Goal: Transaction & Acquisition: Download file/media

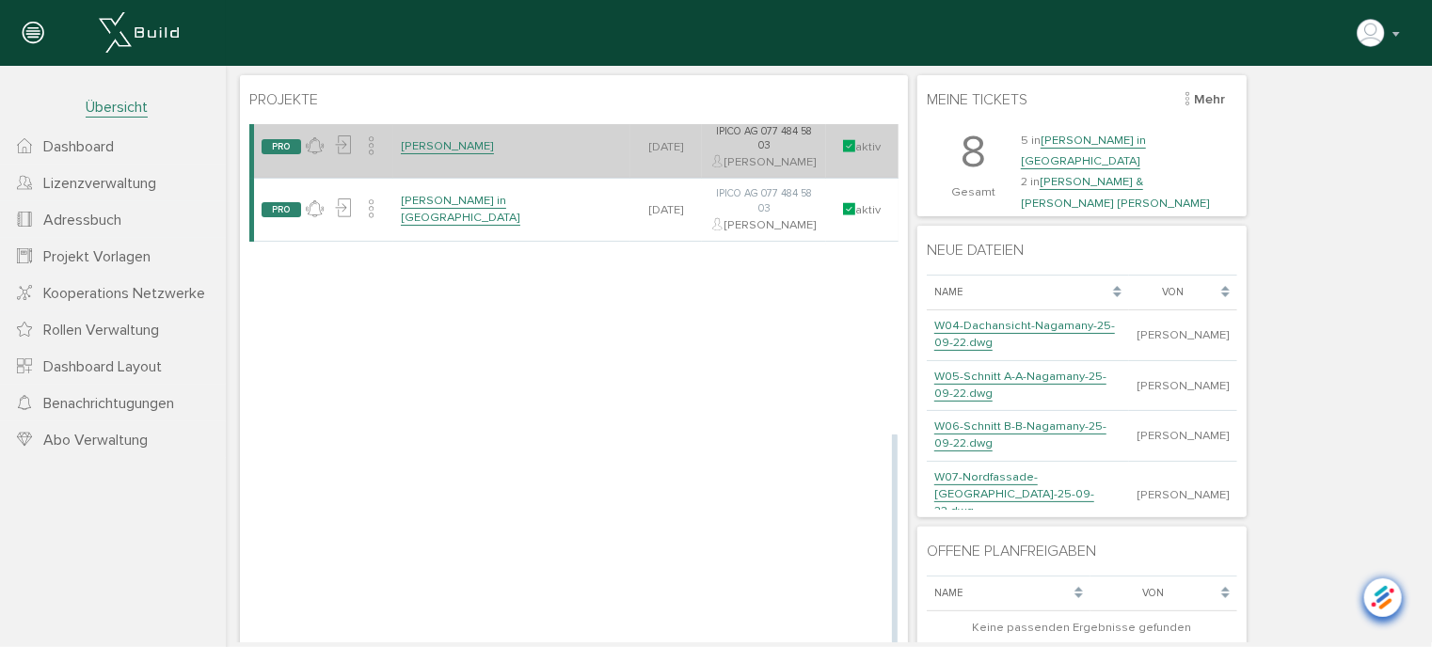
click at [453, 153] on link "[PERSON_NAME]" at bounding box center [446, 145] width 93 height 16
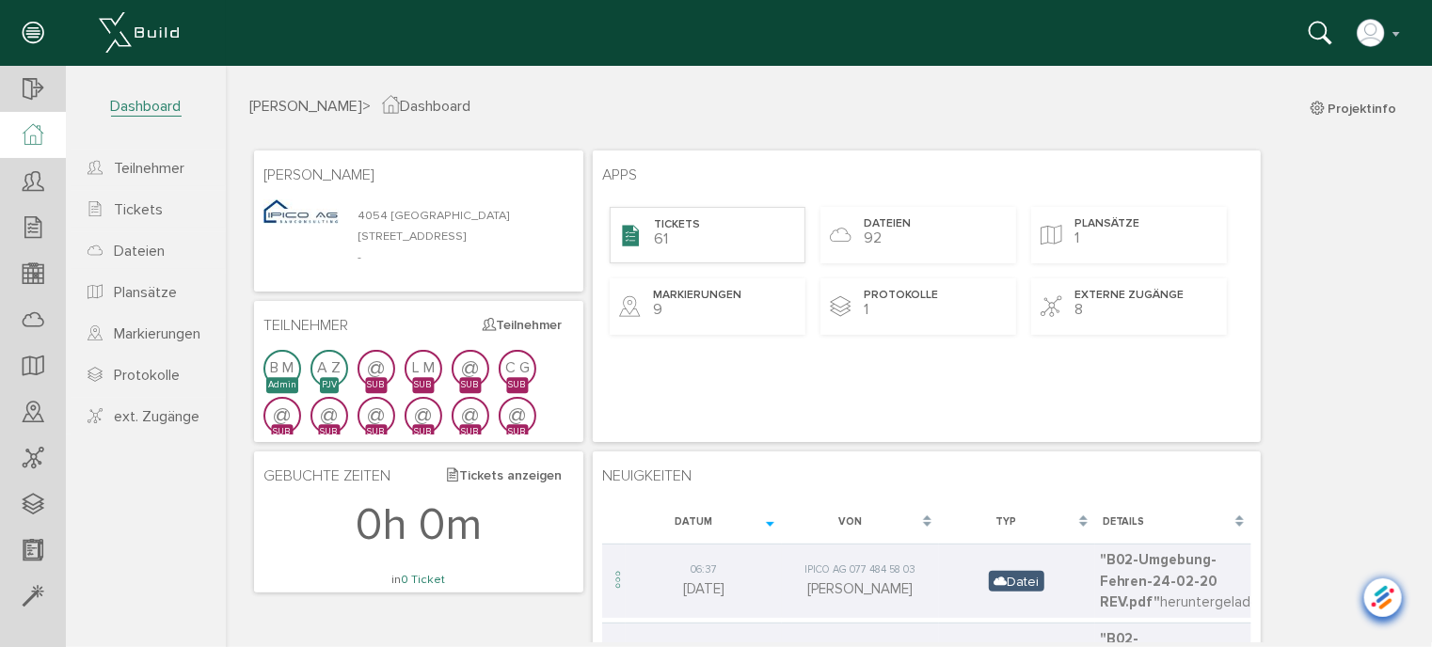
click at [742, 228] on div "Tickets 61" at bounding box center [707, 234] width 196 height 56
click at [154, 376] on span "Protokolle" at bounding box center [147, 375] width 66 height 19
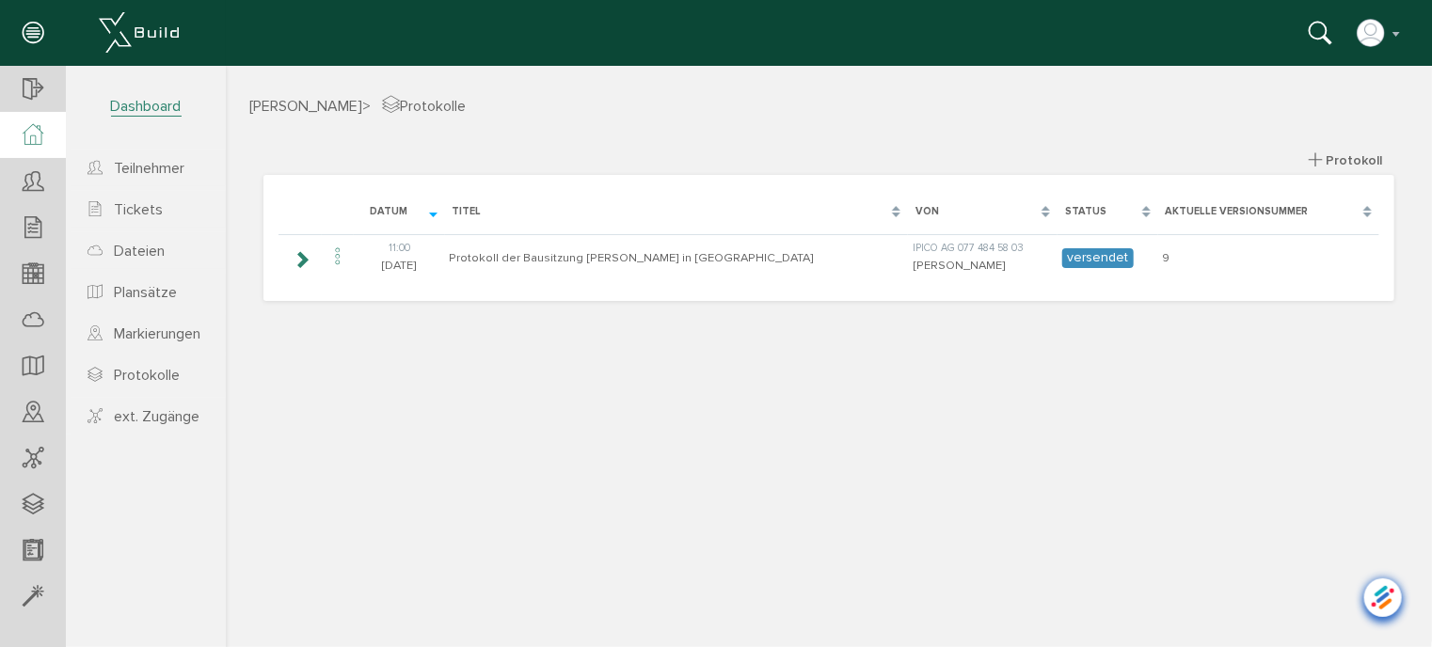
click at [34, 134] on icon at bounding box center [33, 135] width 21 height 22
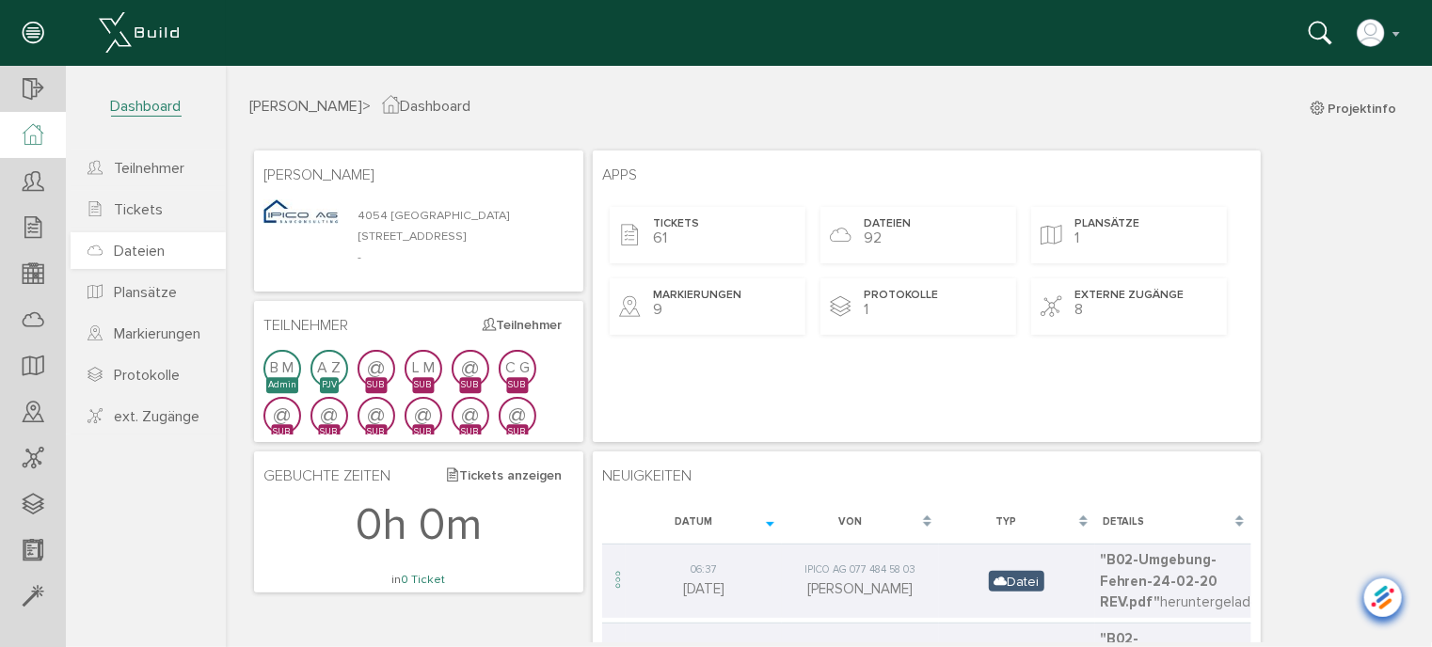
click at [130, 250] on span "Dateien" at bounding box center [139, 251] width 51 height 19
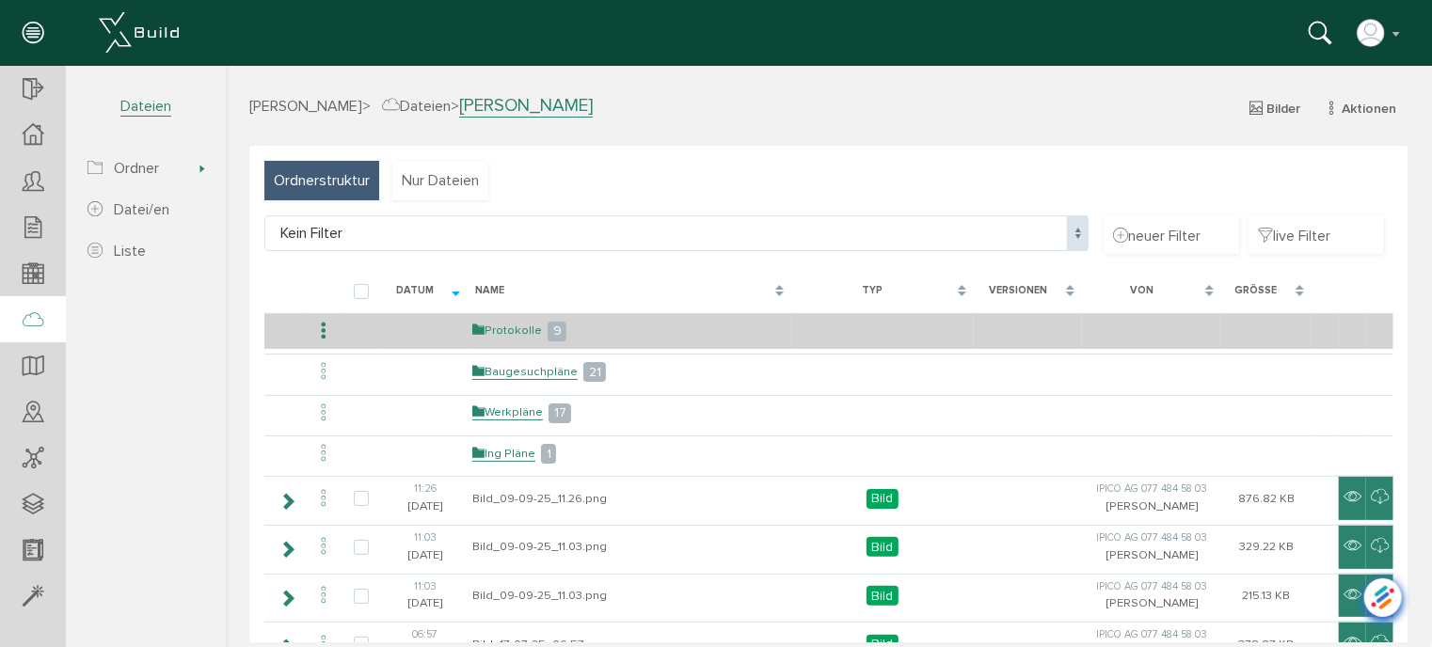
click at [507, 325] on link "Protokolle" at bounding box center [506, 330] width 70 height 16
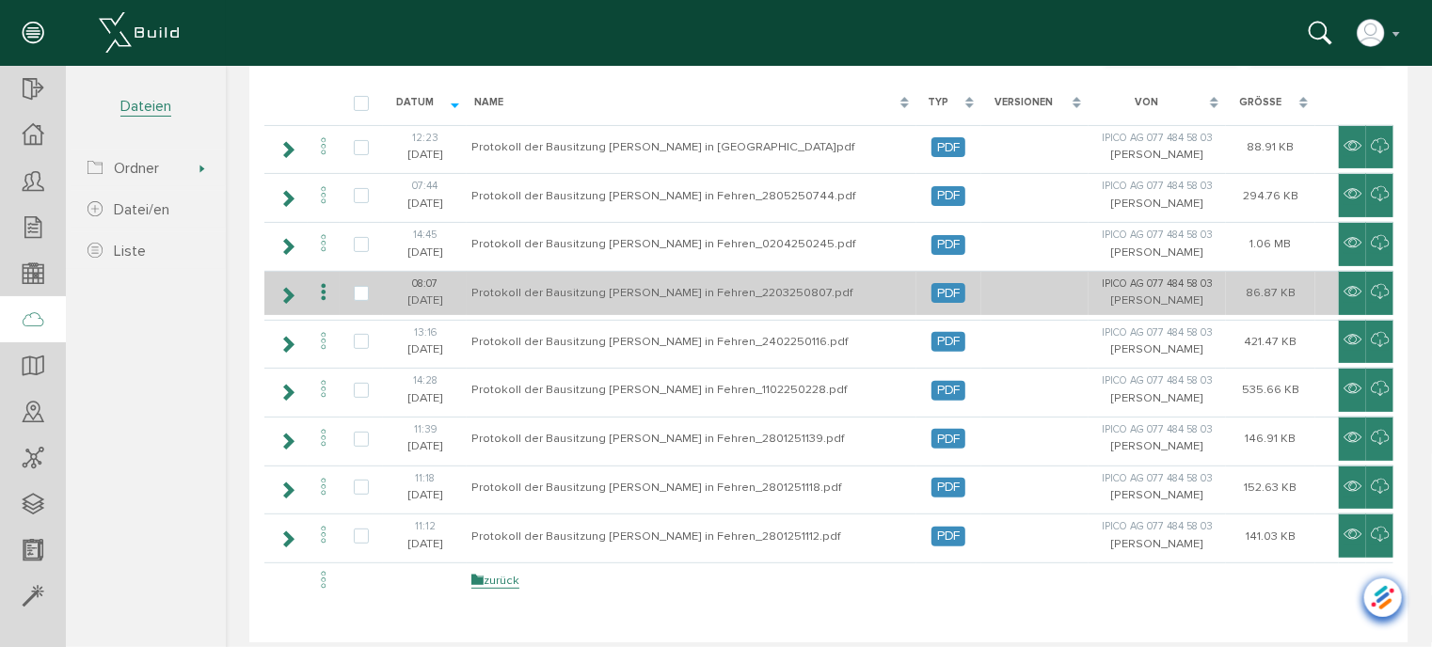
scroll to position [234, 0]
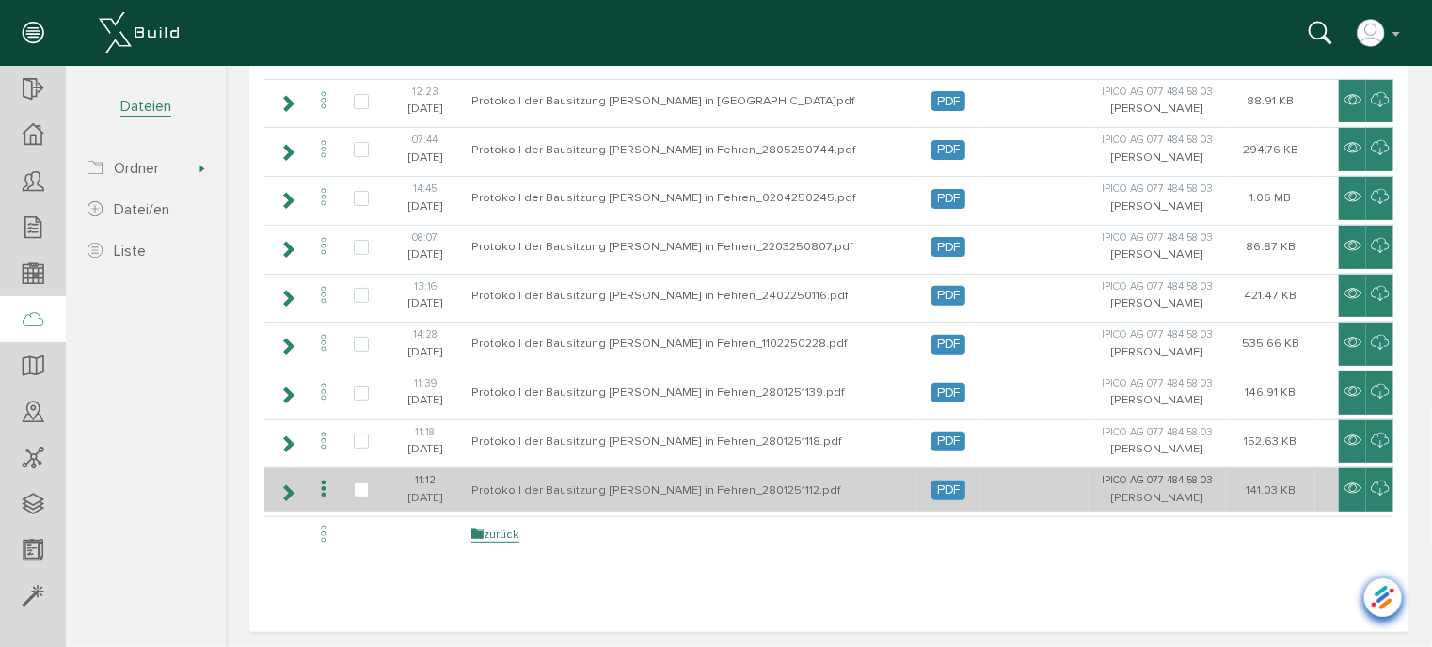
click at [323, 489] on icon at bounding box center [322, 488] width 23 height 25
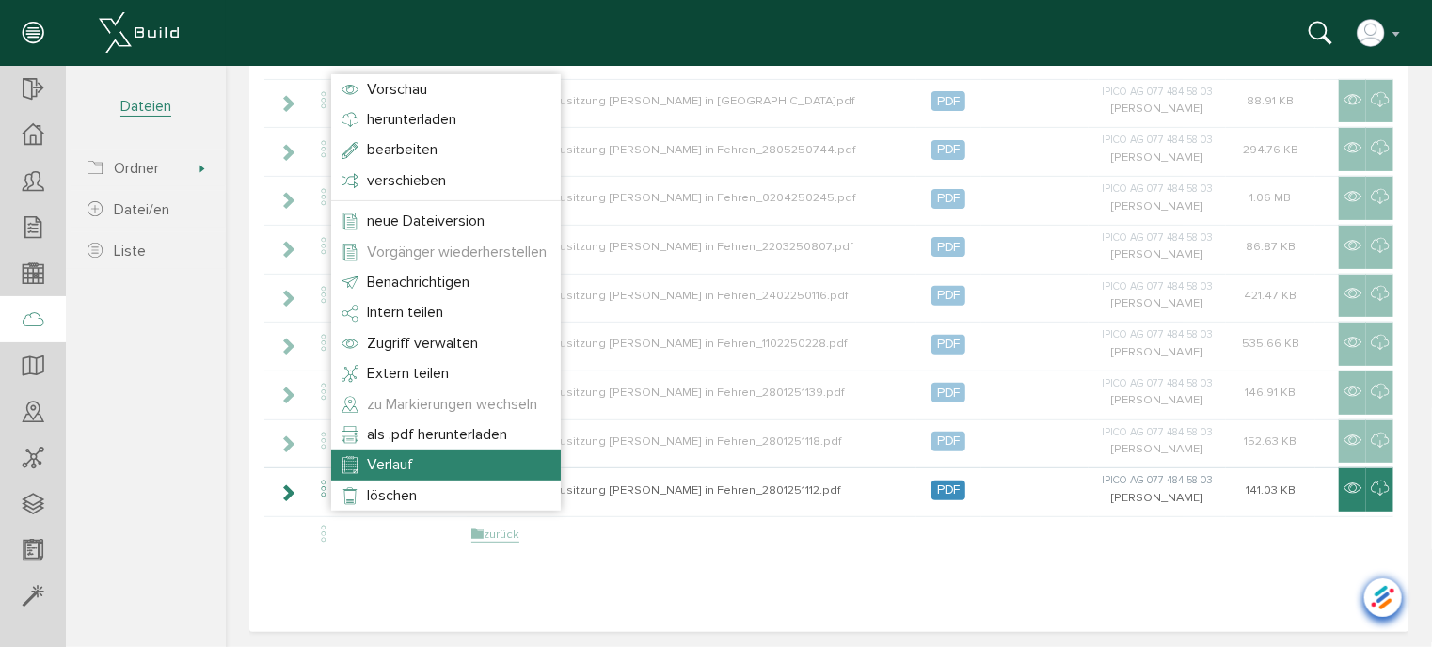
click at [405, 458] on span "Verlauf" at bounding box center [389, 463] width 46 height 19
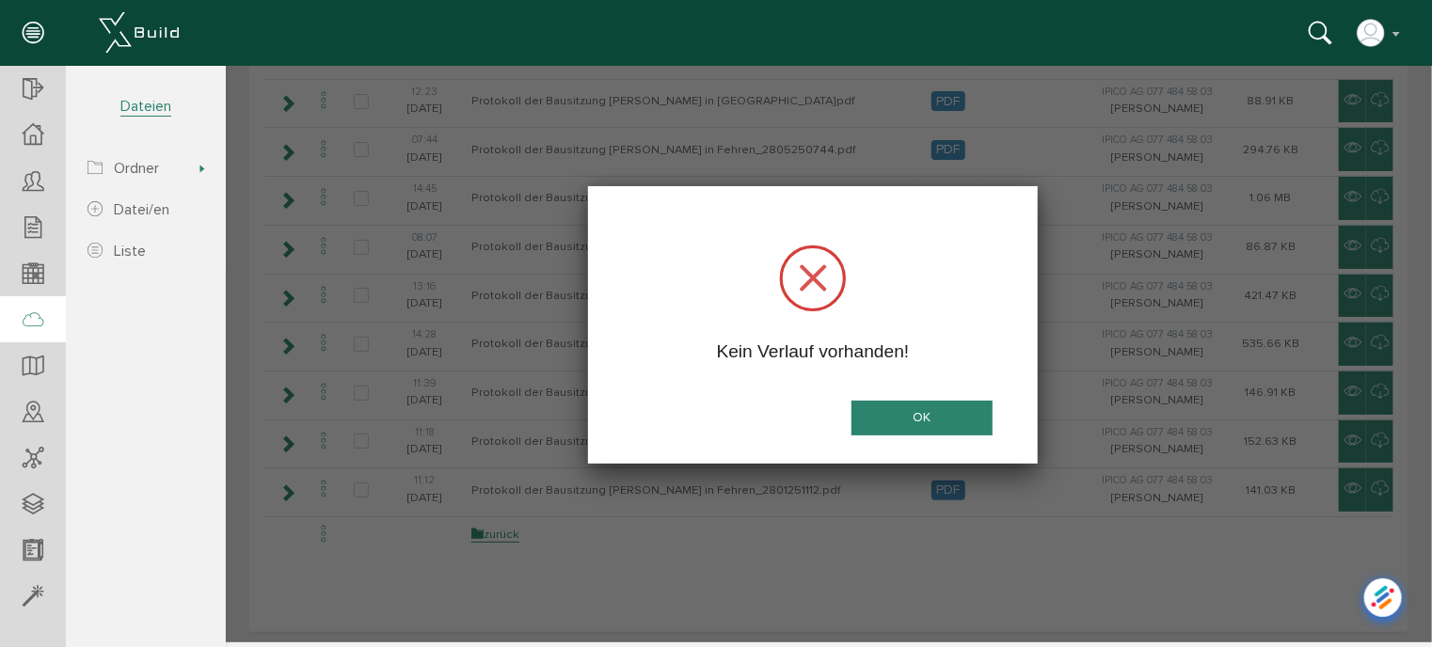
click at [926, 425] on button "OK" at bounding box center [920, 417] width 141 height 35
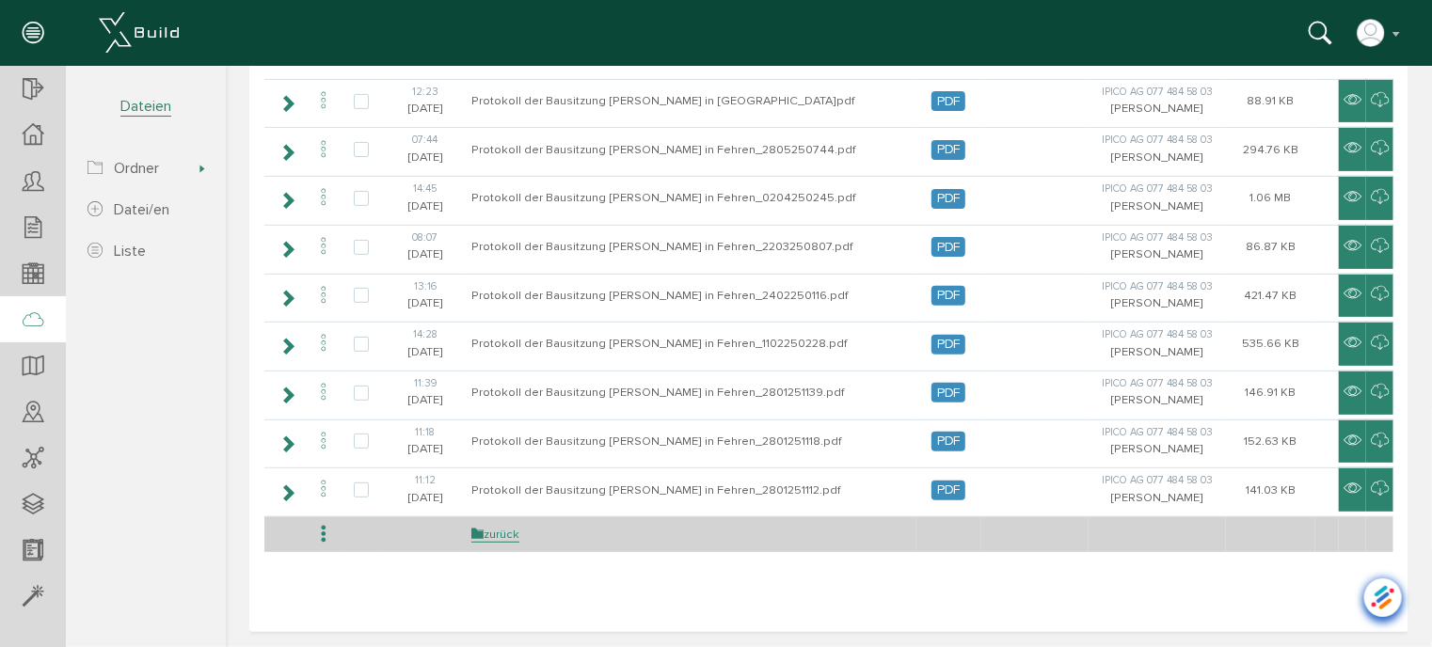
scroll to position [0, 0]
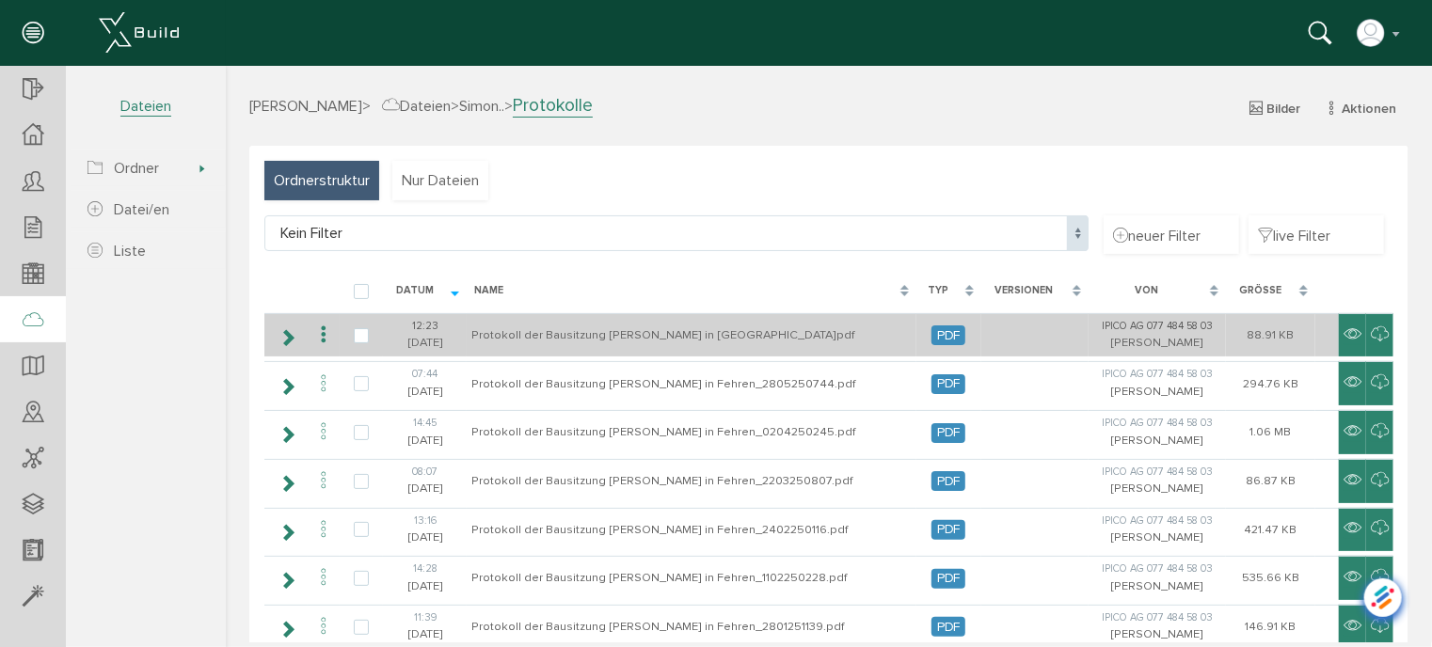
click at [319, 329] on icon at bounding box center [322, 334] width 23 height 25
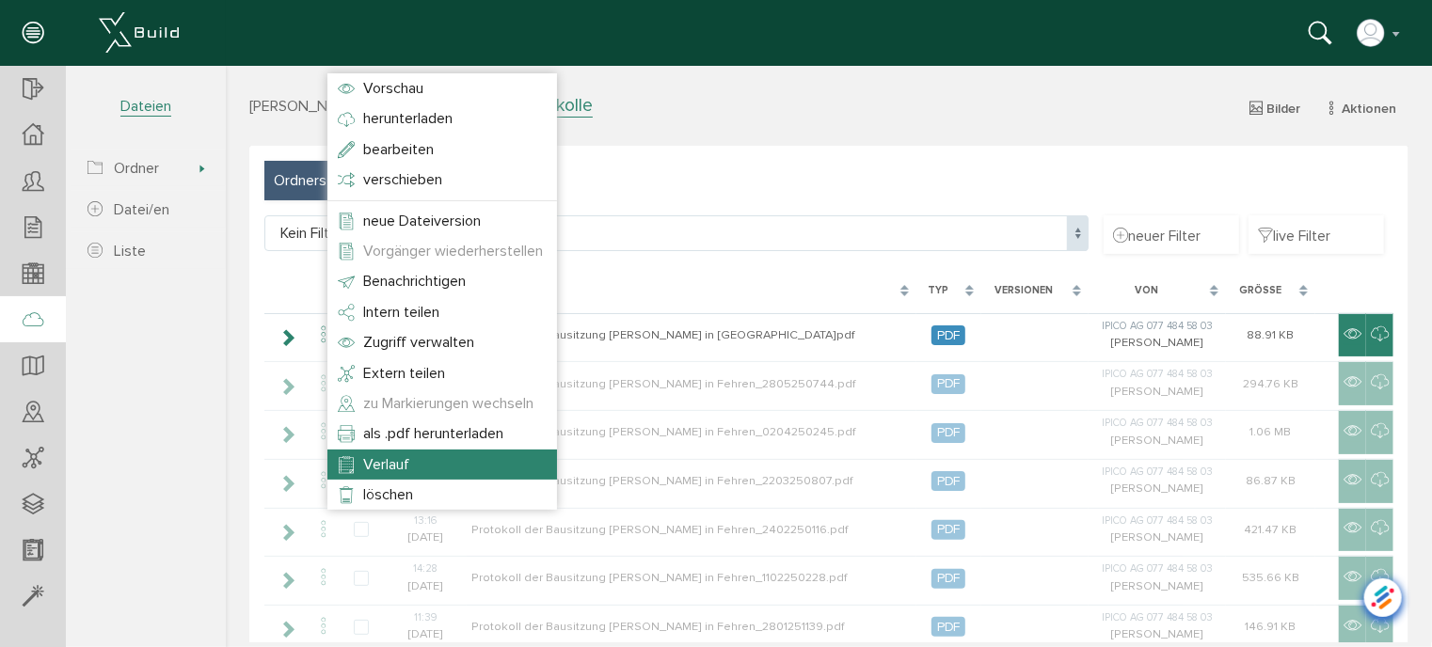
click at [374, 457] on span "Verlauf" at bounding box center [385, 463] width 46 height 19
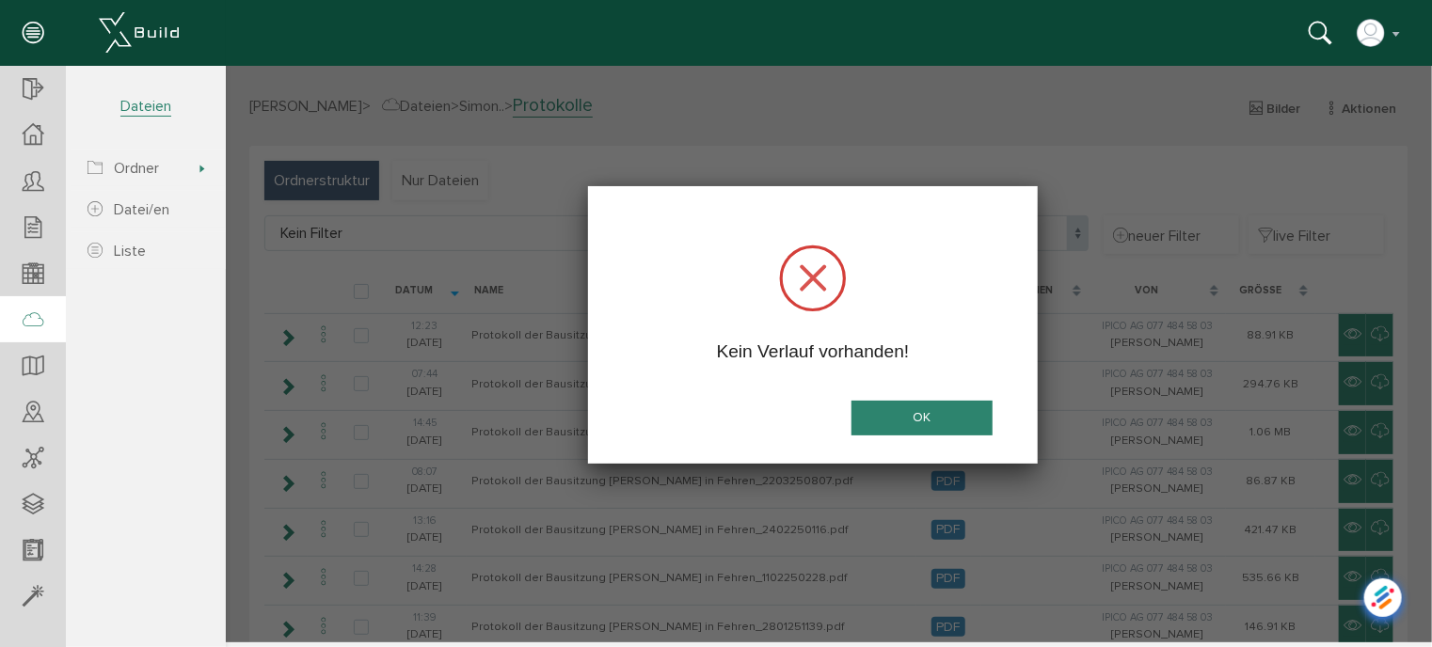
click at [894, 414] on button "OK" at bounding box center [920, 417] width 141 height 35
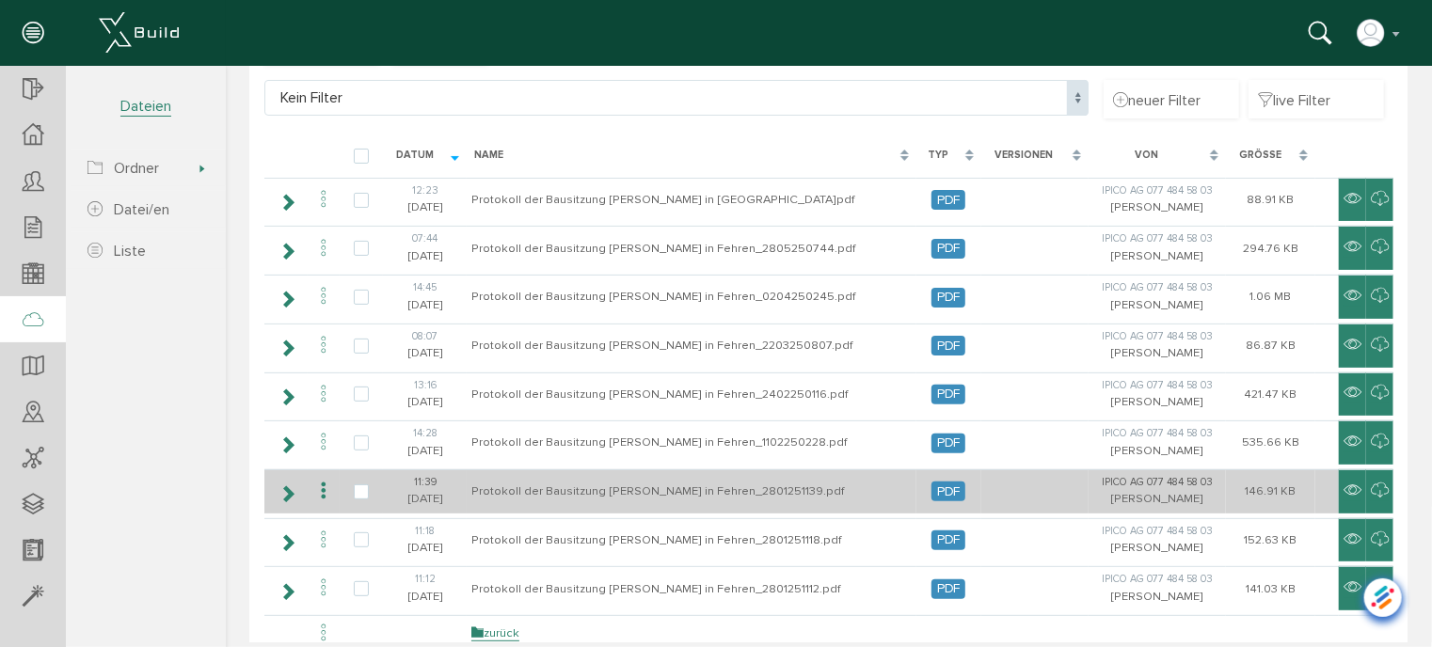
scroll to position [94, 0]
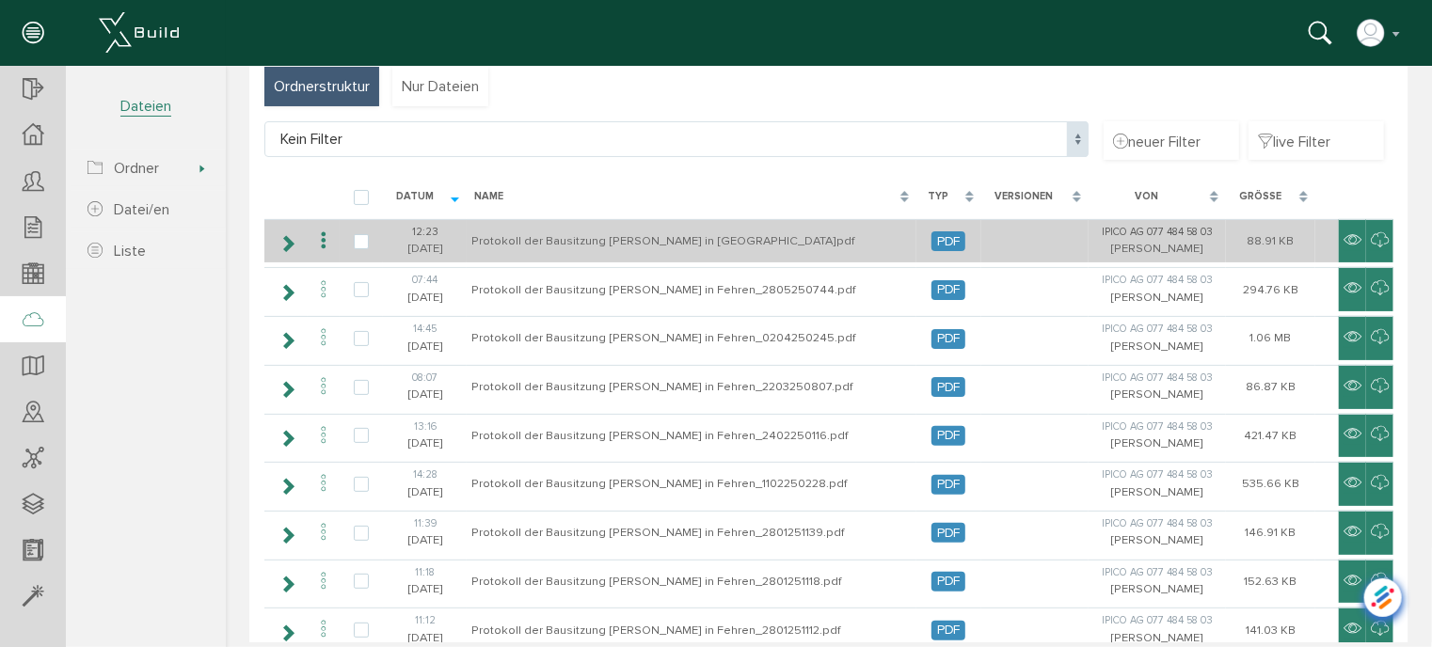
click at [320, 236] on icon at bounding box center [322, 240] width 23 height 25
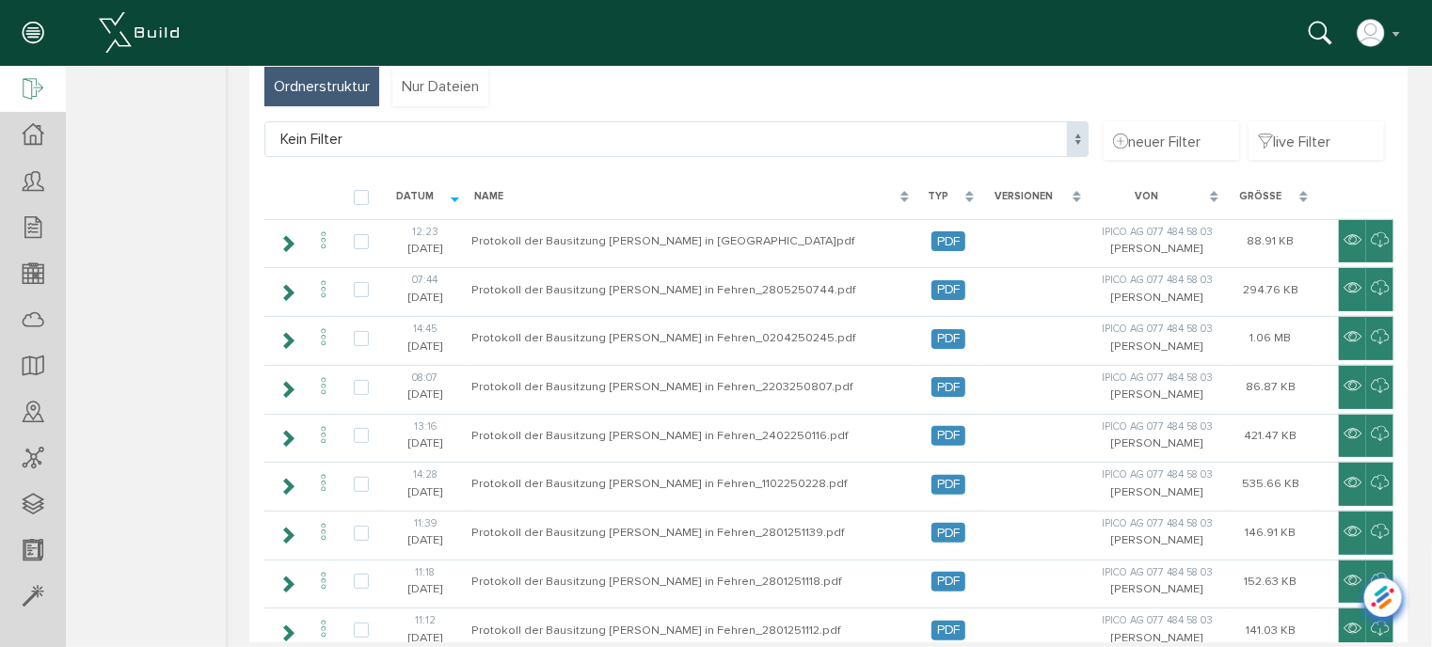
click at [31, 84] on icon at bounding box center [33, 90] width 21 height 26
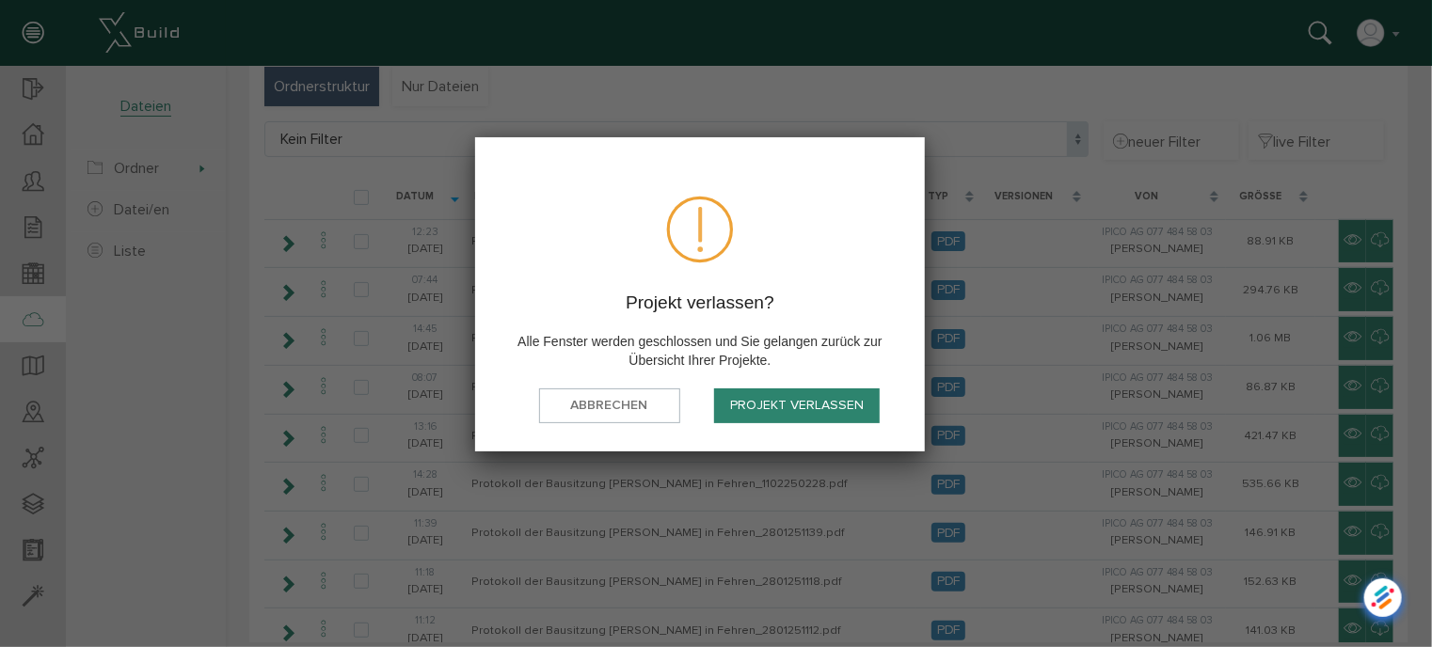
click at [781, 416] on button "Projekt verlassen" at bounding box center [797, 406] width 166 height 35
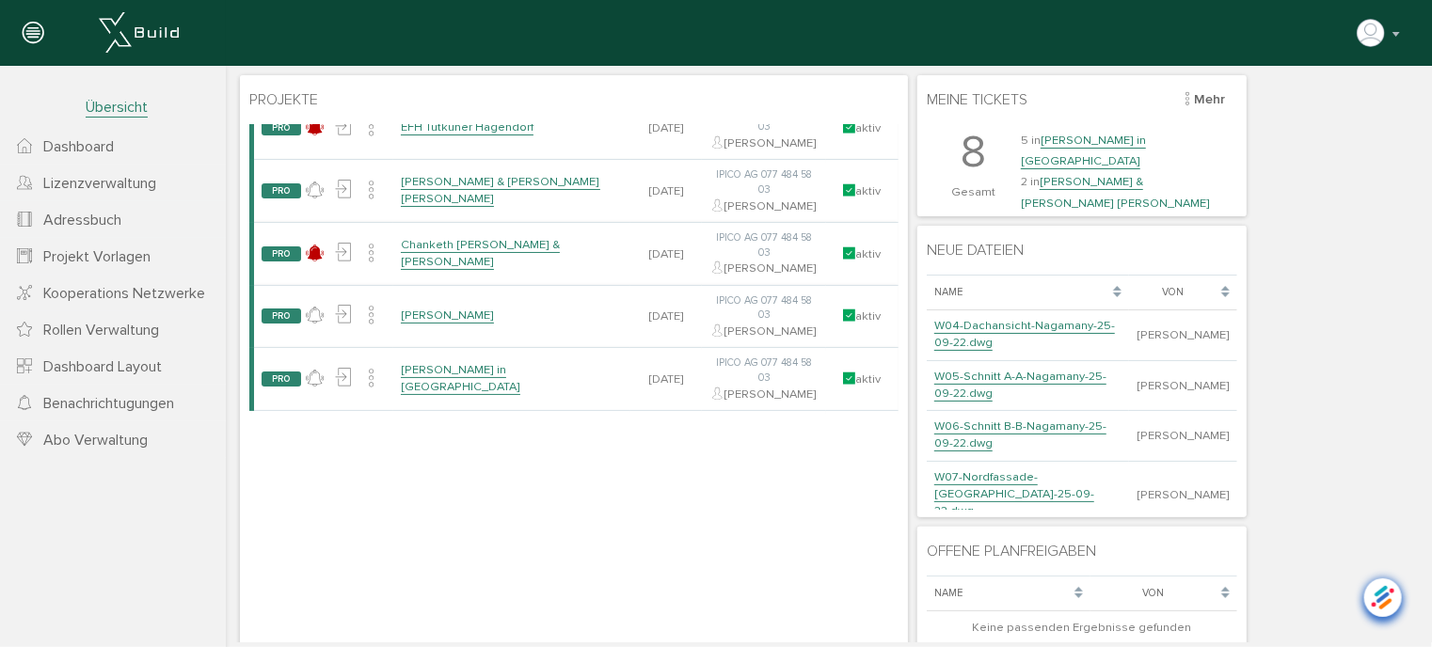
click at [1294, 225] on div "Projekte [PERSON_NAME], bitte warten... Projektname Datum Von Status PRO keine …" at bounding box center [827, 446] width 1187 height 753
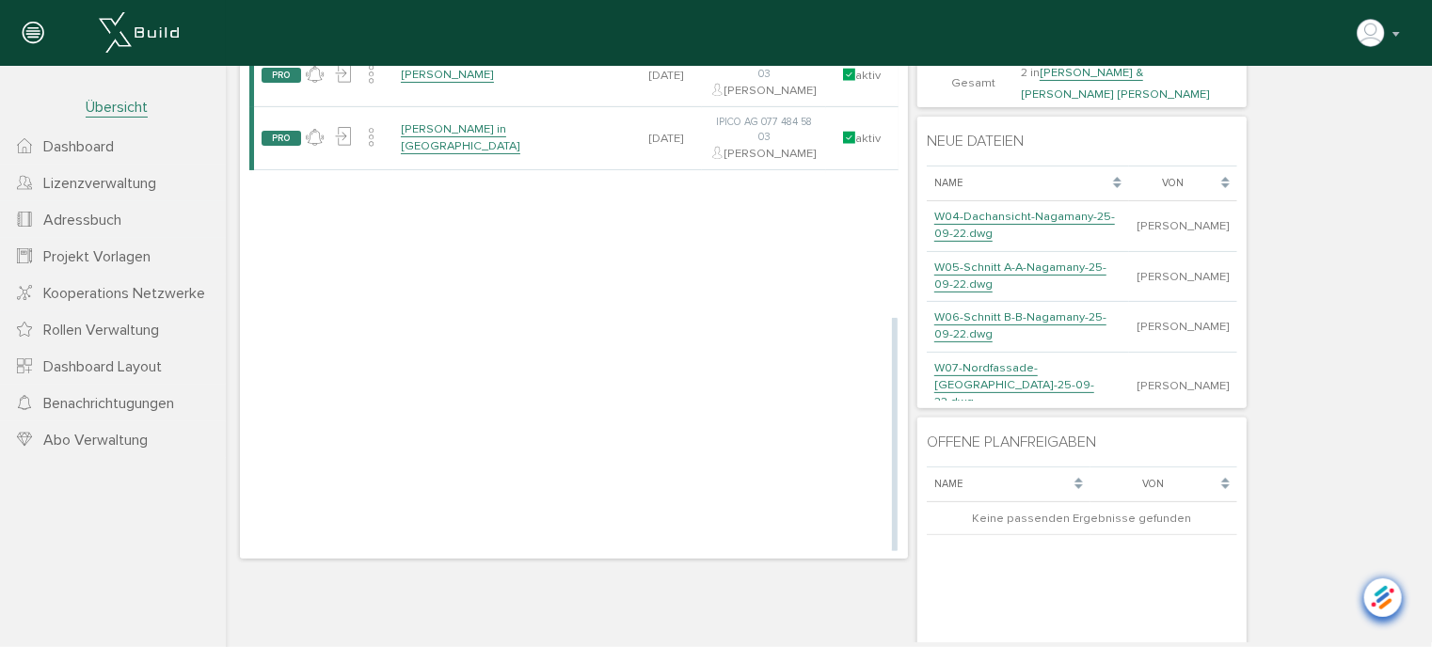
scroll to position [181, 0]
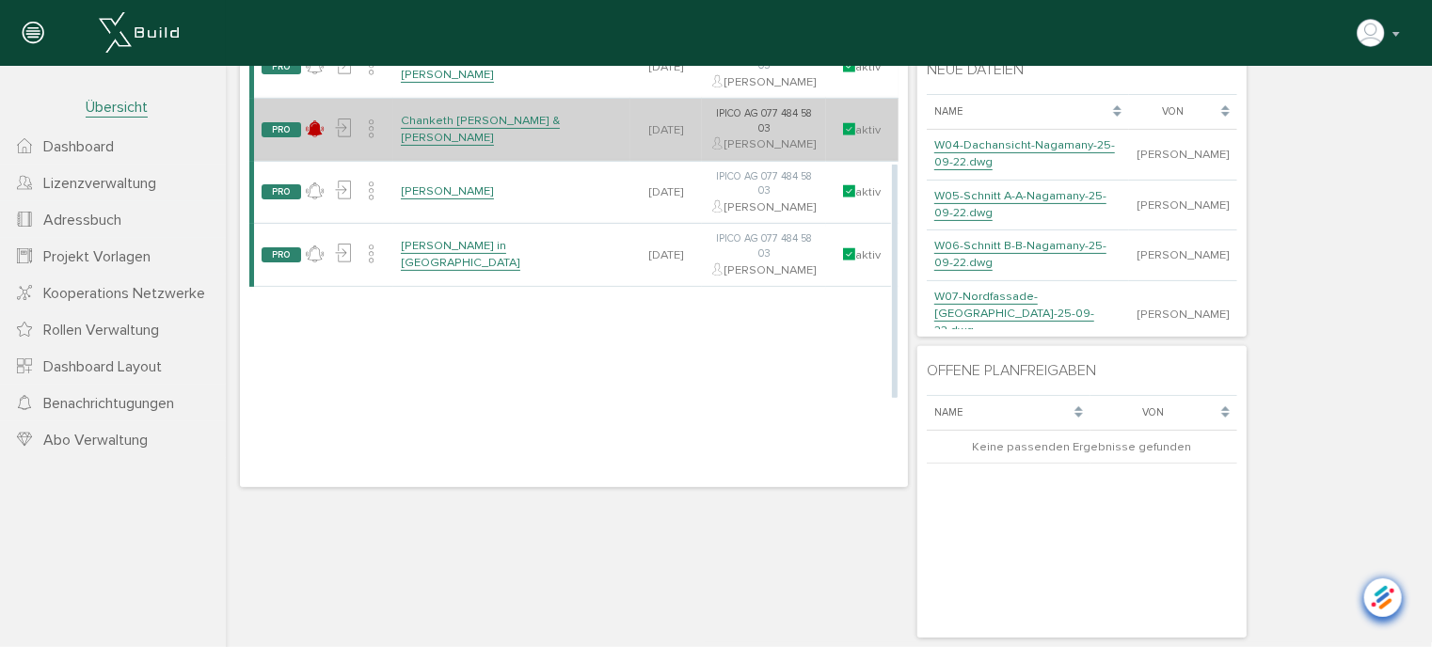
click at [483, 145] on link "Chanketh [PERSON_NAME] & [PERSON_NAME]" at bounding box center [479, 128] width 159 height 33
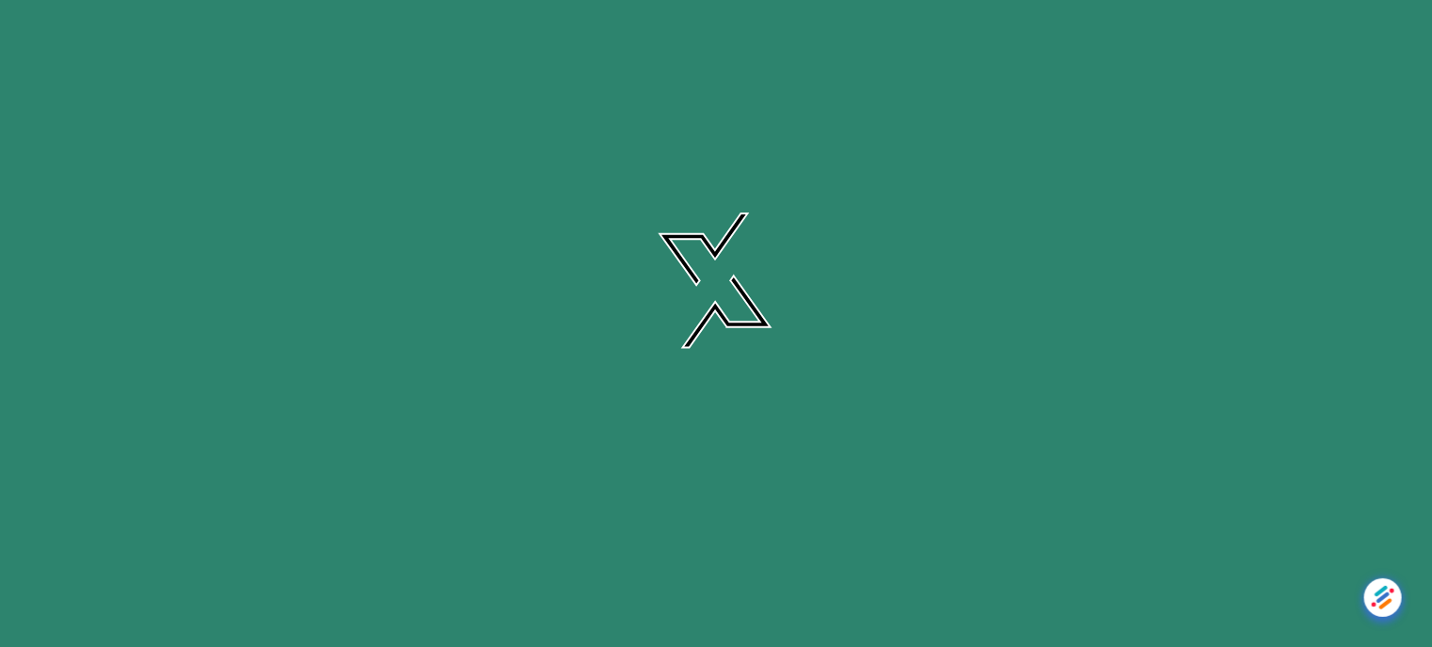
scroll to position [0, 0]
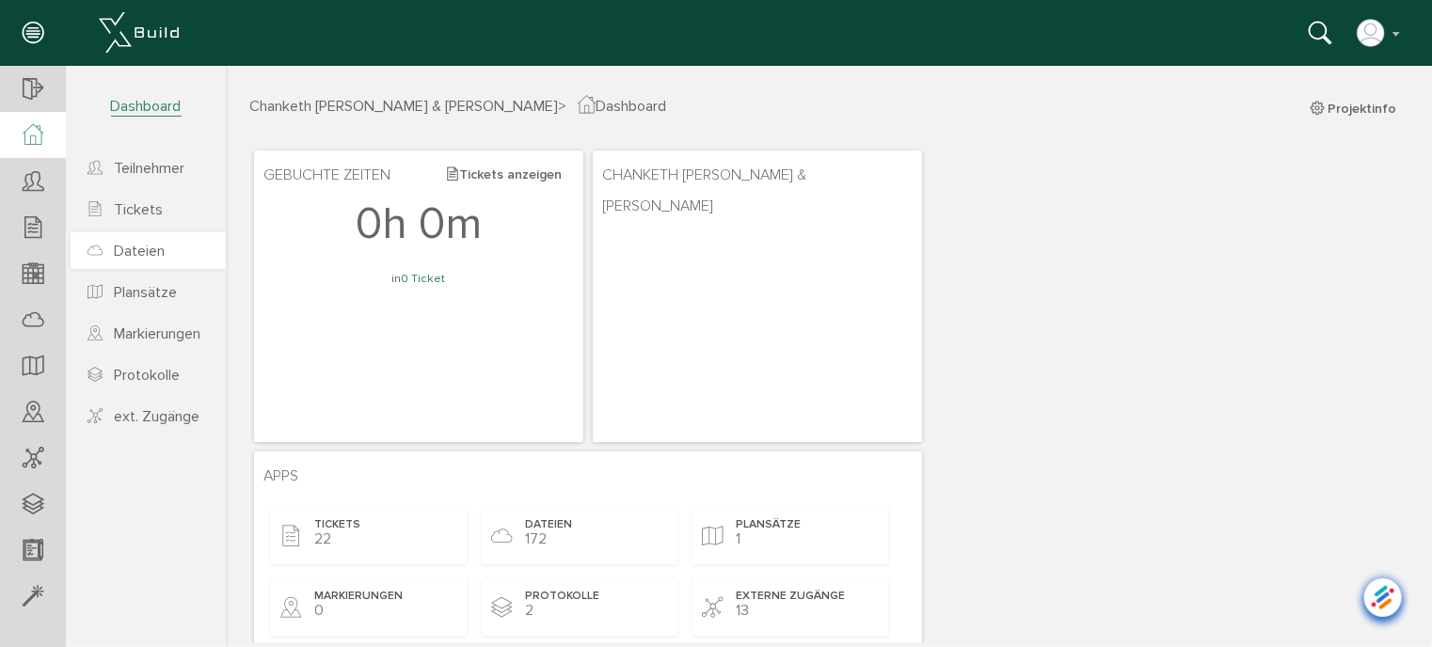
click at [128, 248] on span "Dateien" at bounding box center [139, 251] width 51 height 19
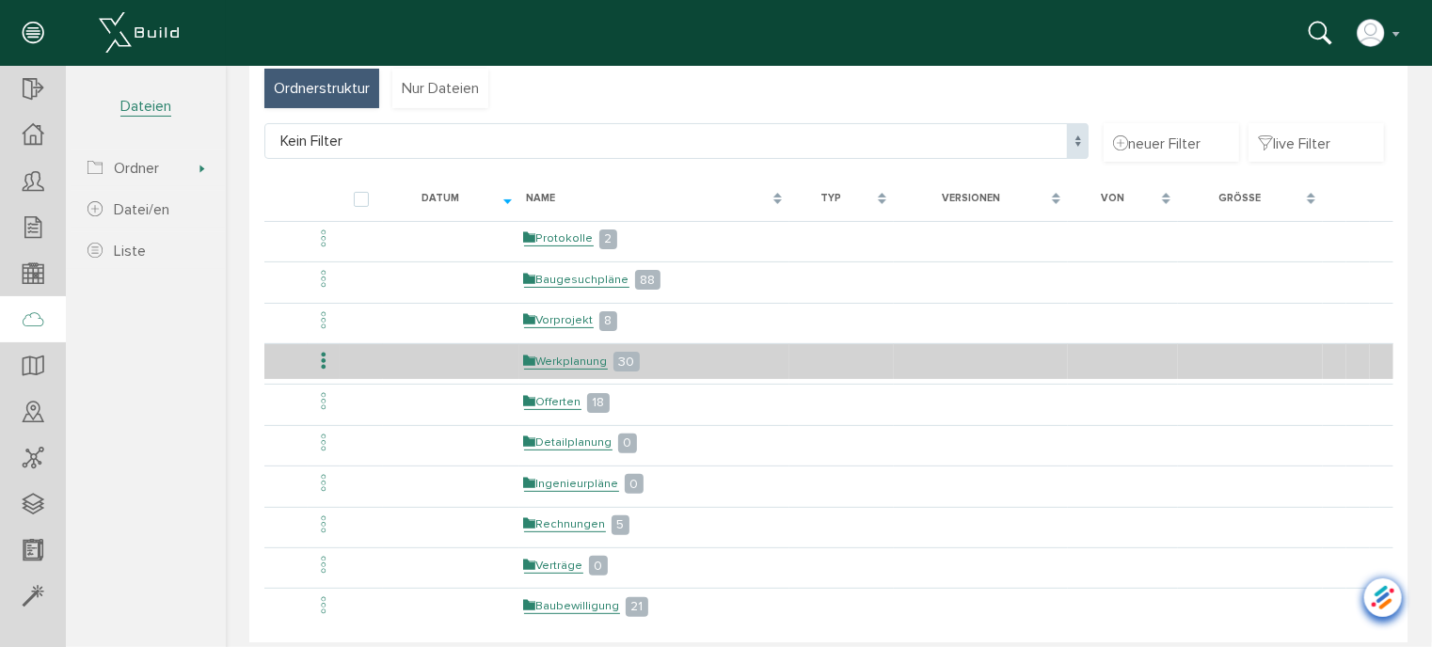
scroll to position [94, 0]
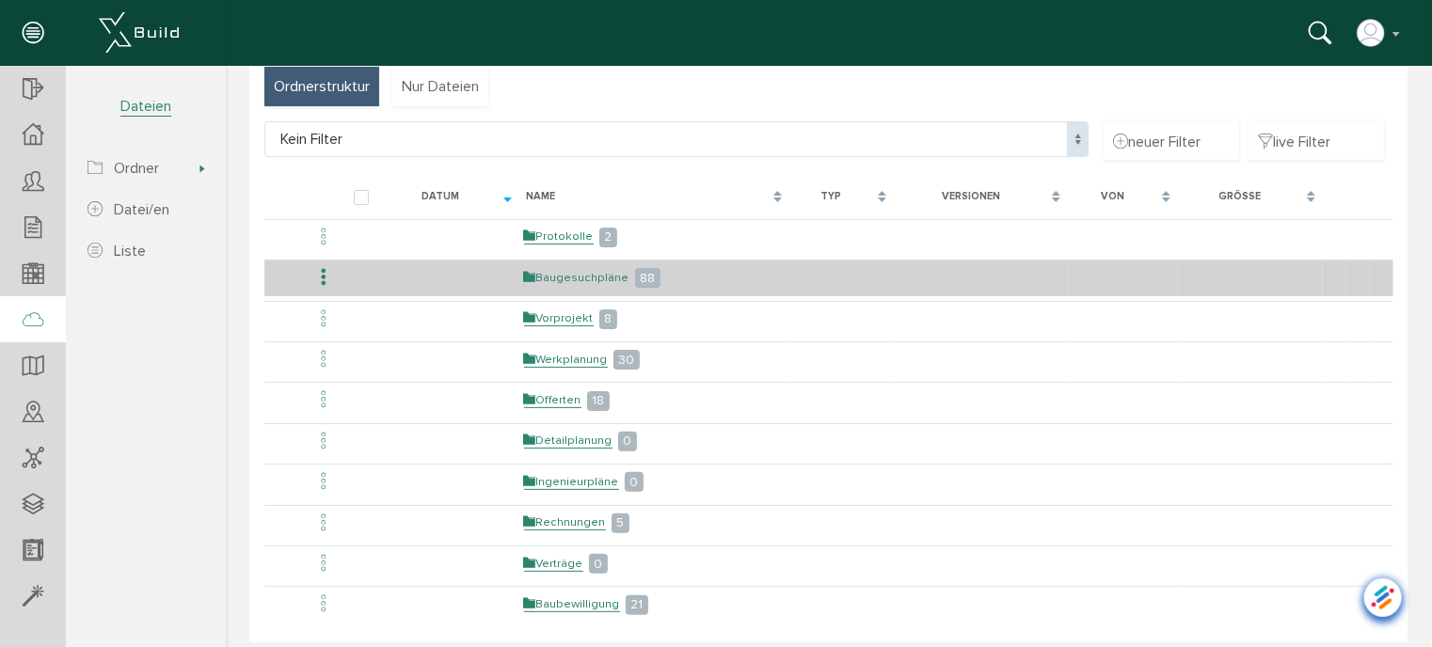
click at [550, 278] on link "Baugesuchpläne" at bounding box center [575, 277] width 105 height 16
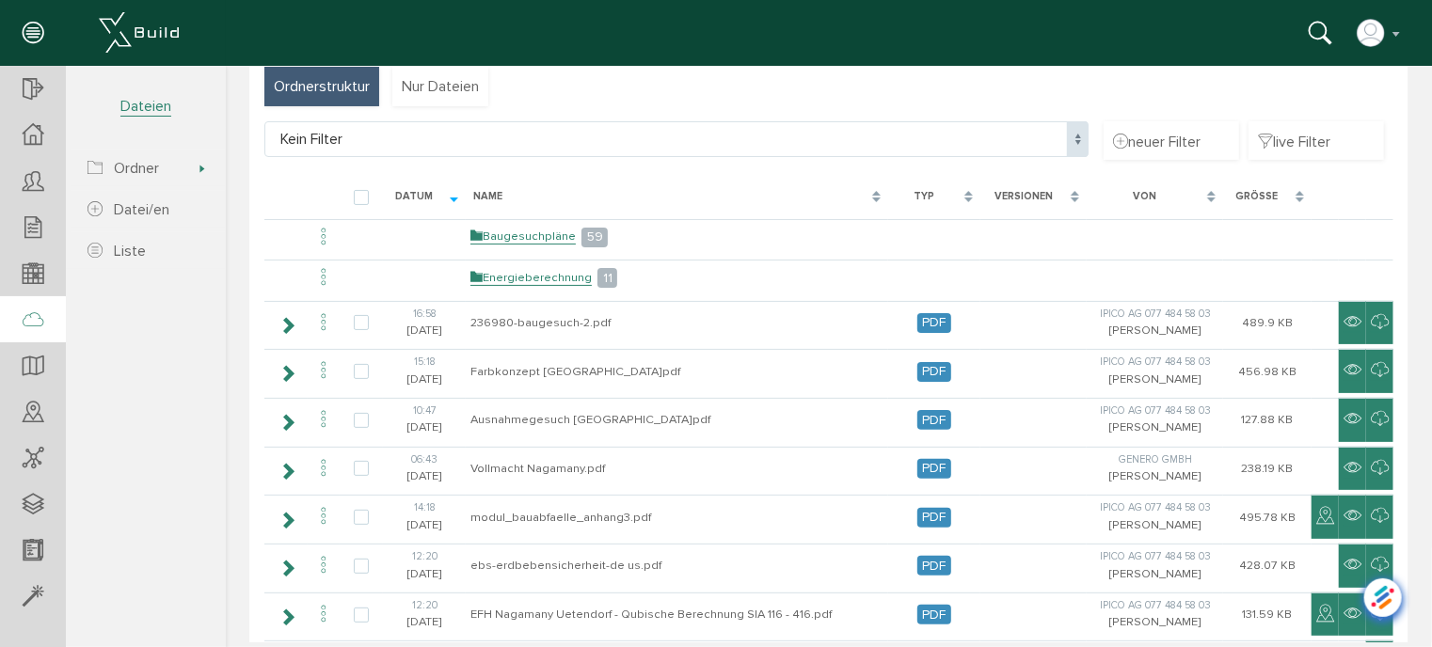
scroll to position [0, 0]
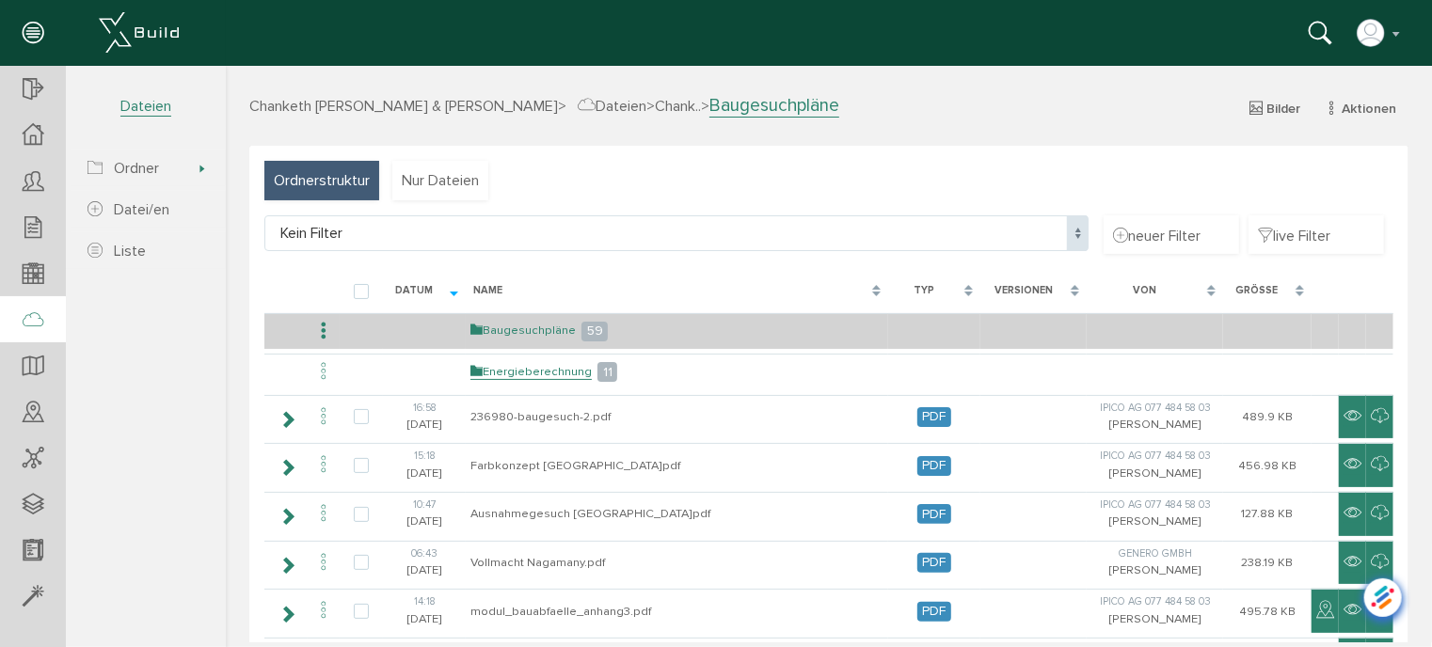
click at [508, 330] on link "Baugesuchpläne" at bounding box center [521, 330] width 105 height 16
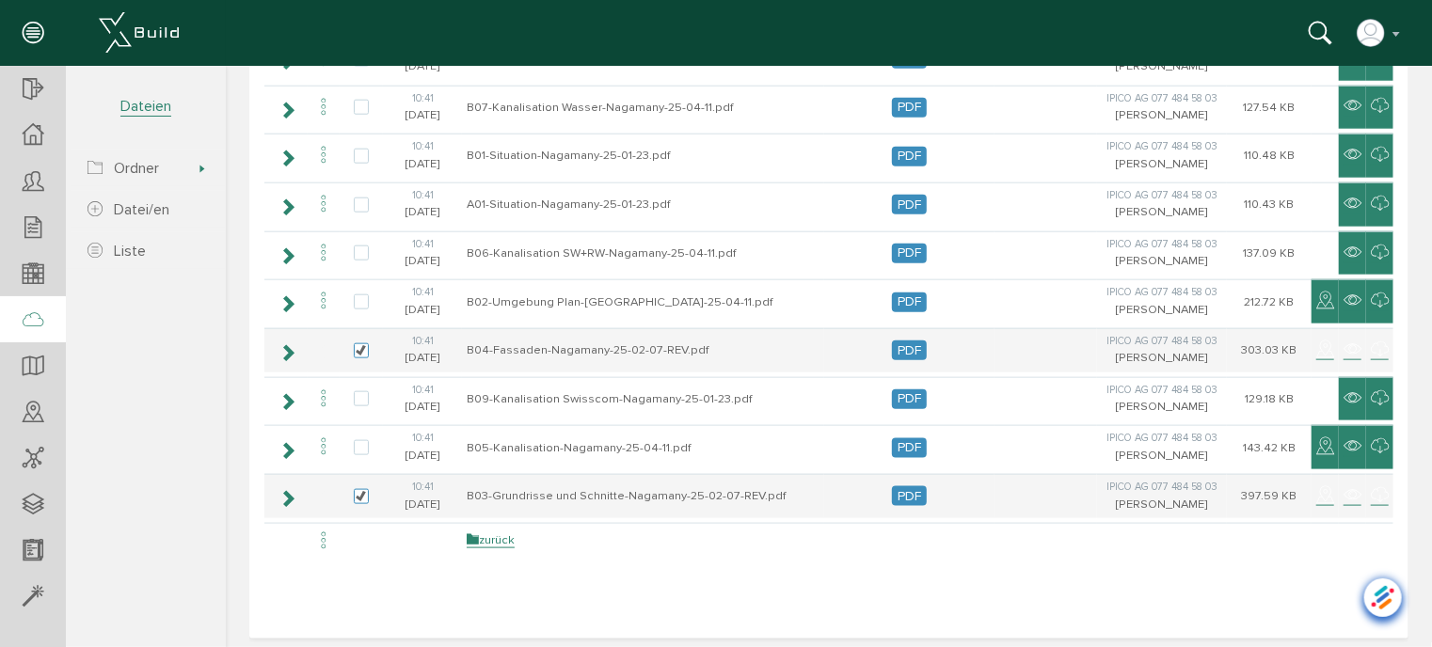
scroll to position [999, 0]
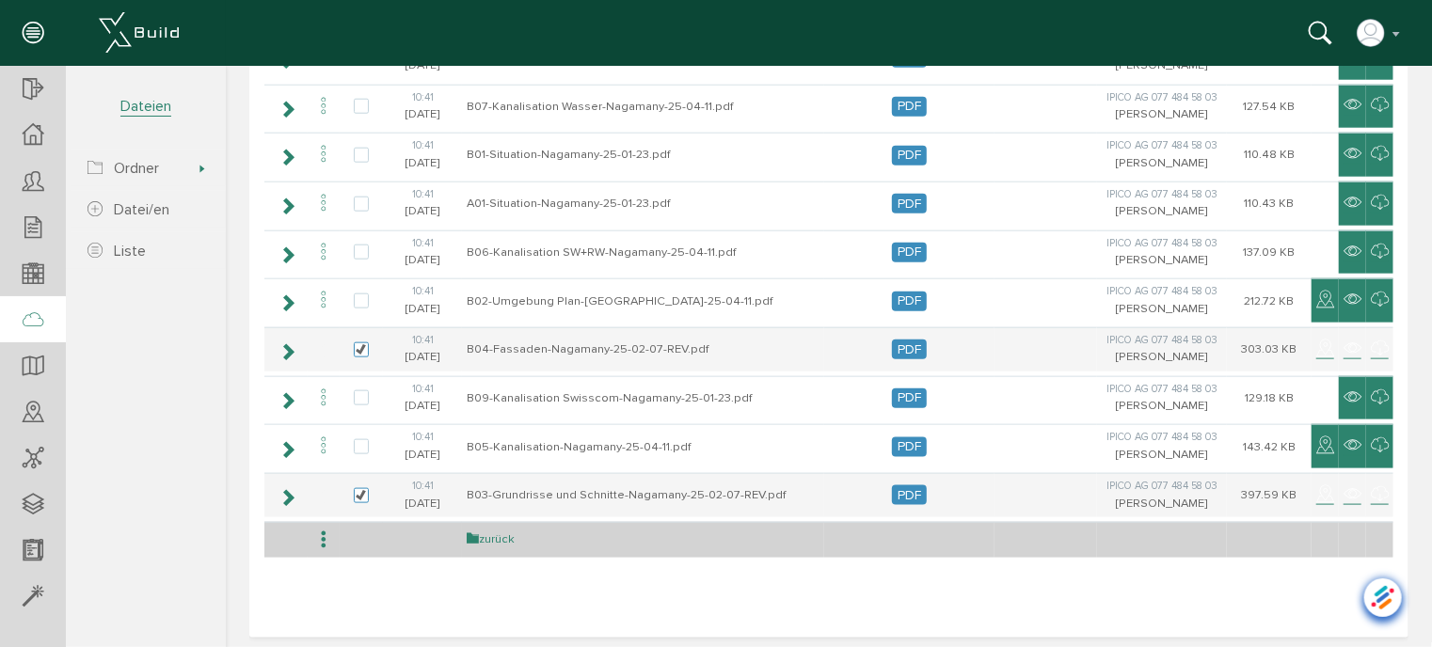
click at [494, 531] on link "zurück" at bounding box center [490, 539] width 48 height 16
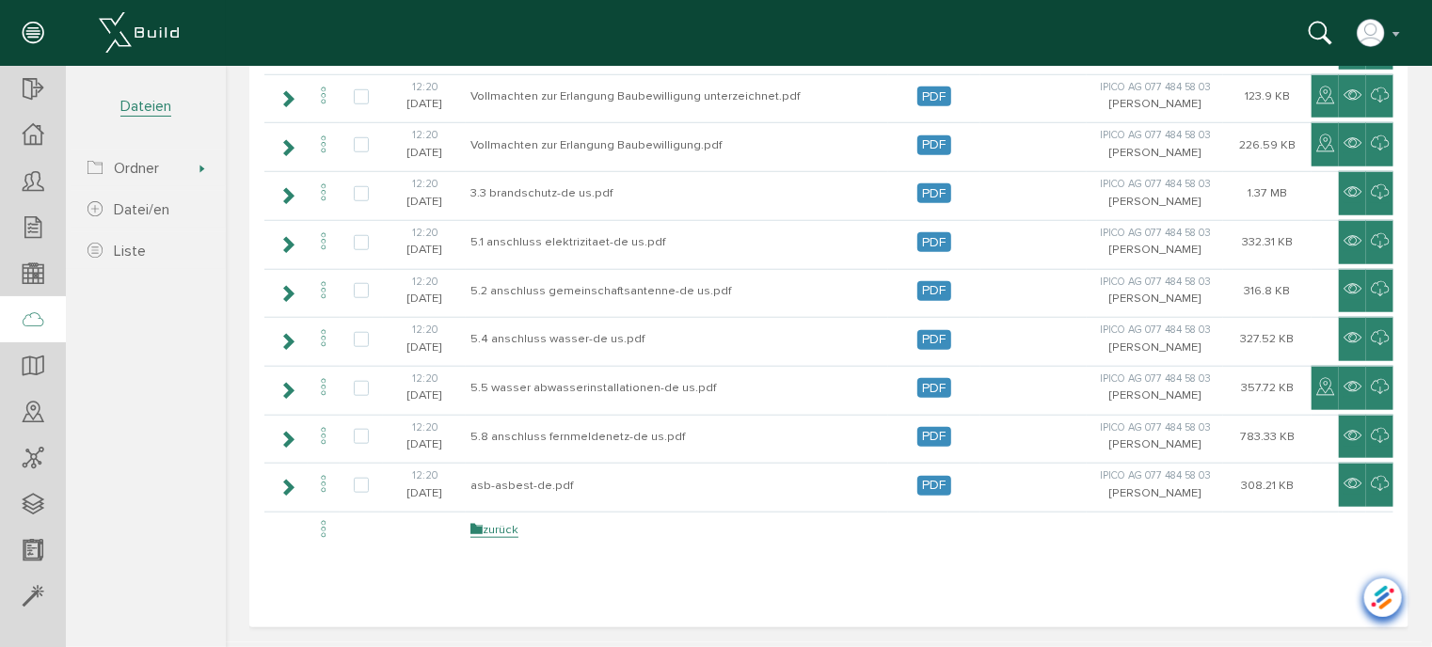
scroll to position [0, 0]
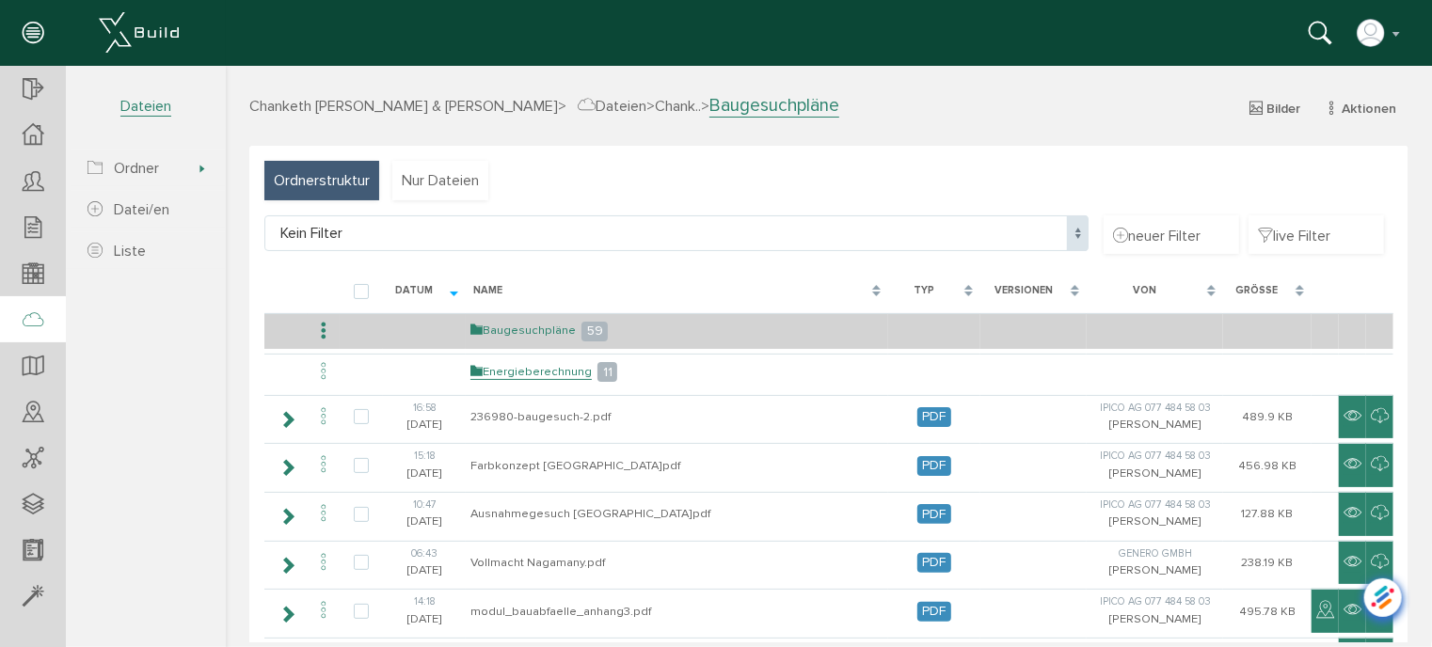
click at [531, 330] on link "Baugesuchpläne" at bounding box center [521, 330] width 105 height 16
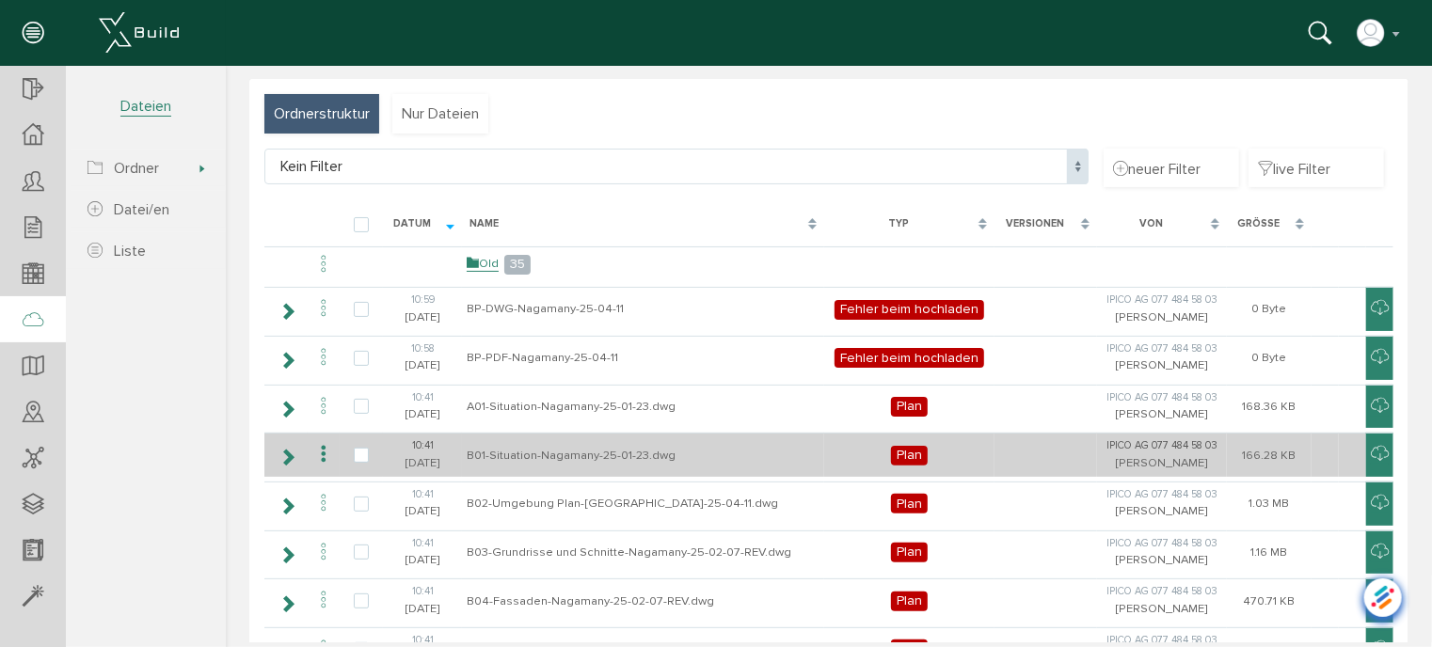
scroll to position [188, 0]
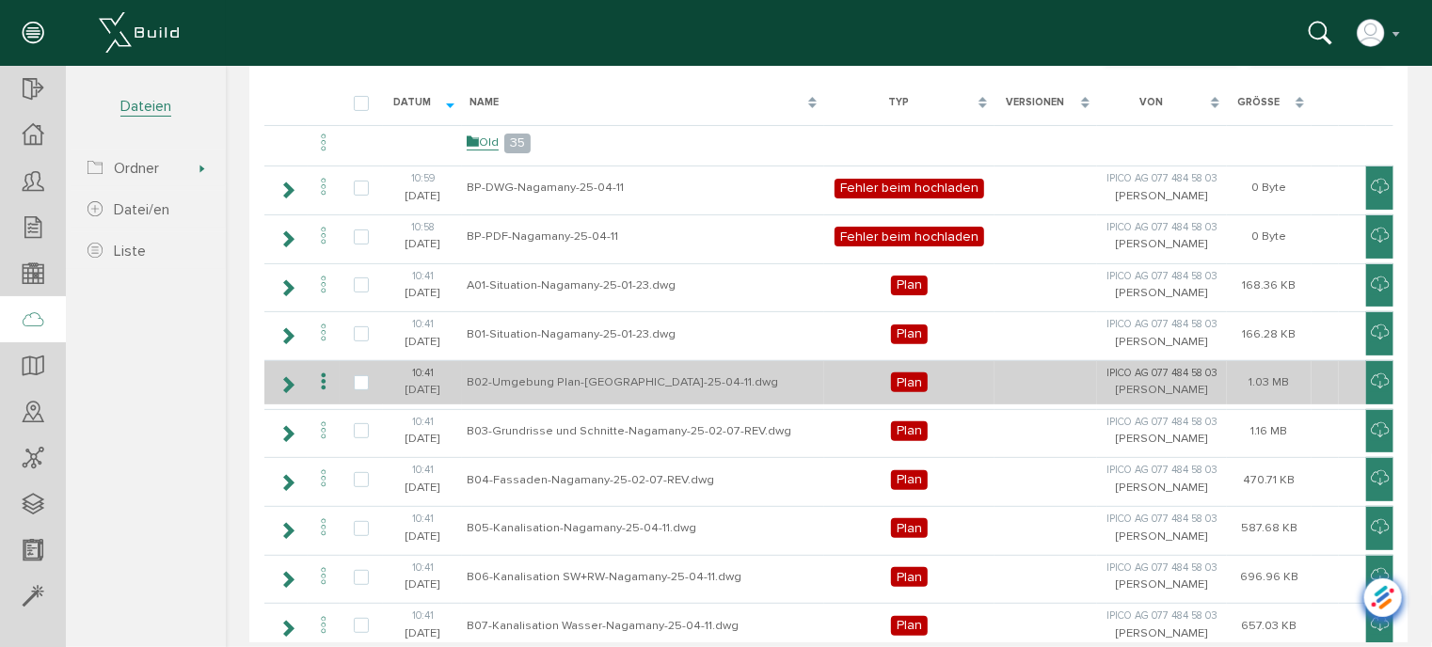
click at [323, 377] on icon at bounding box center [322, 381] width 23 height 25
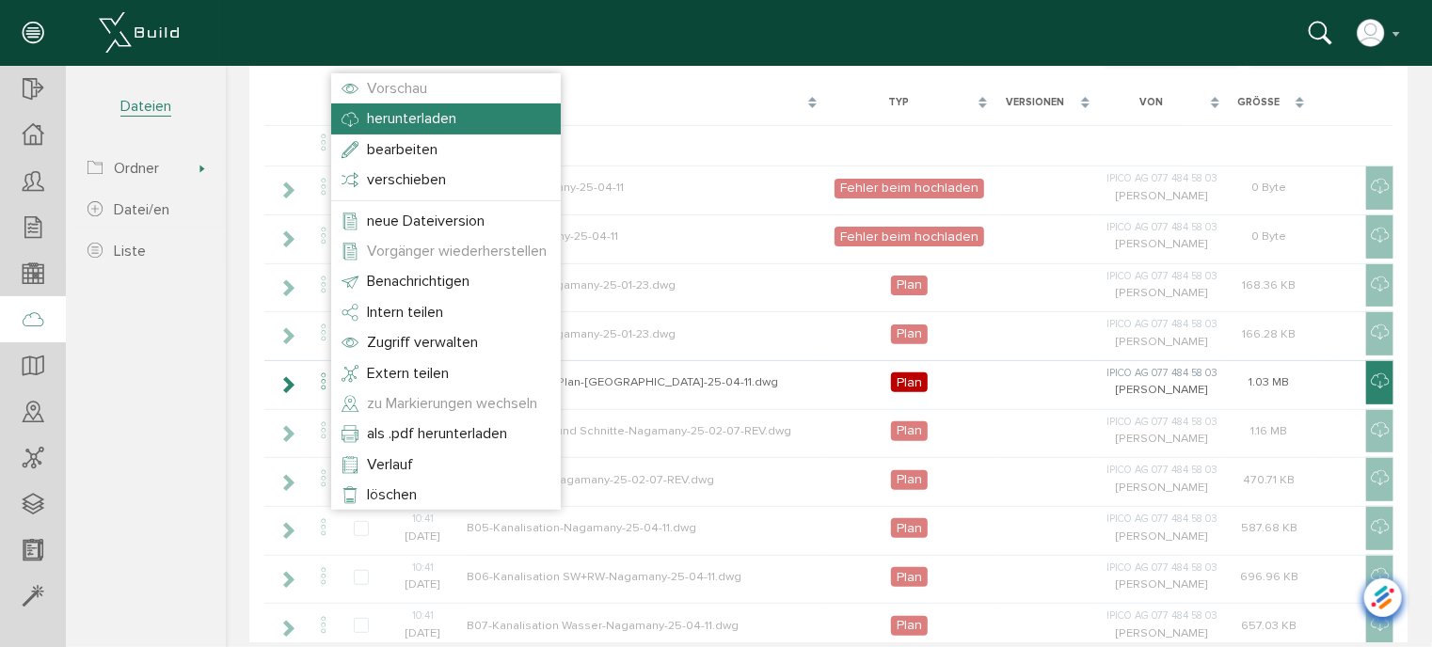
click at [420, 121] on span "herunterladen" at bounding box center [410, 117] width 89 height 19
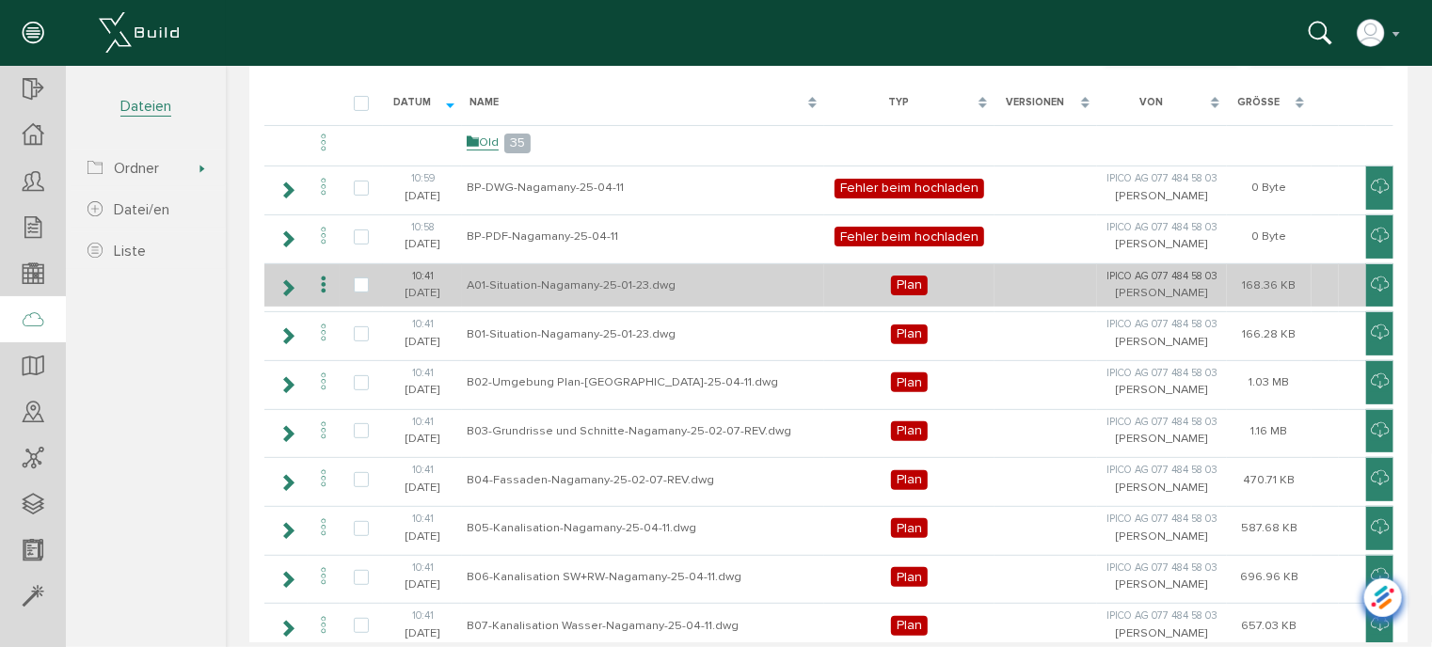
click at [321, 283] on icon at bounding box center [322, 284] width 23 height 25
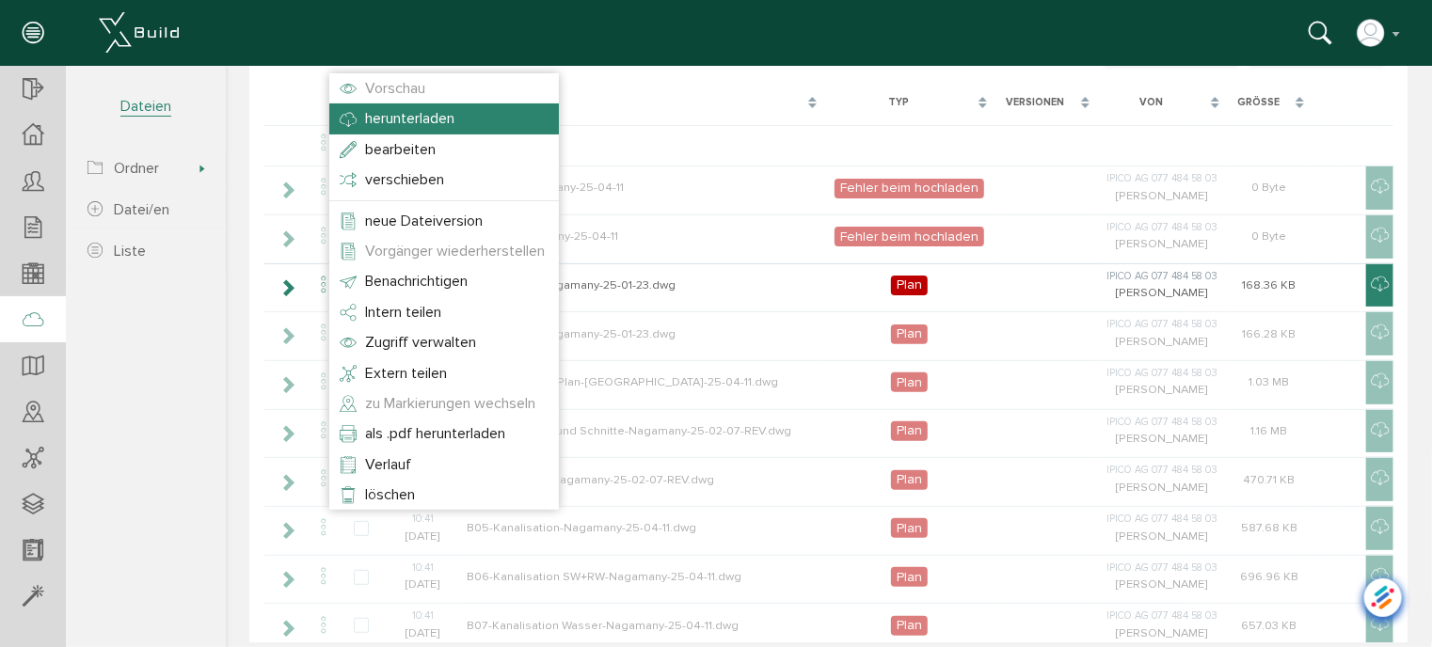
click at [410, 122] on span "herunterladen" at bounding box center [408, 117] width 89 height 19
